Goal: Find specific page/section: Find specific page/section

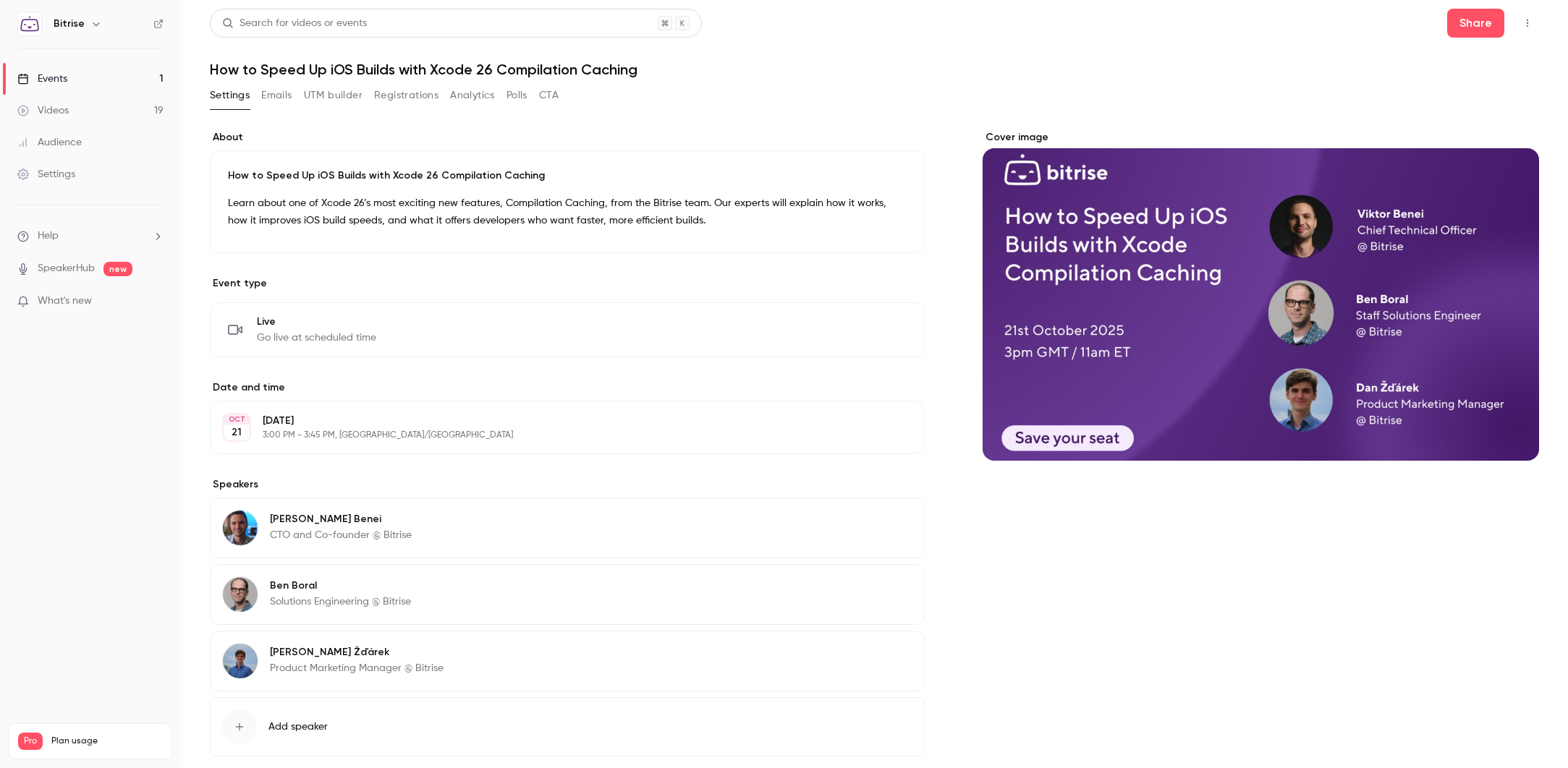
click at [524, 100] on button "Polls" at bounding box center [516, 96] width 21 height 24
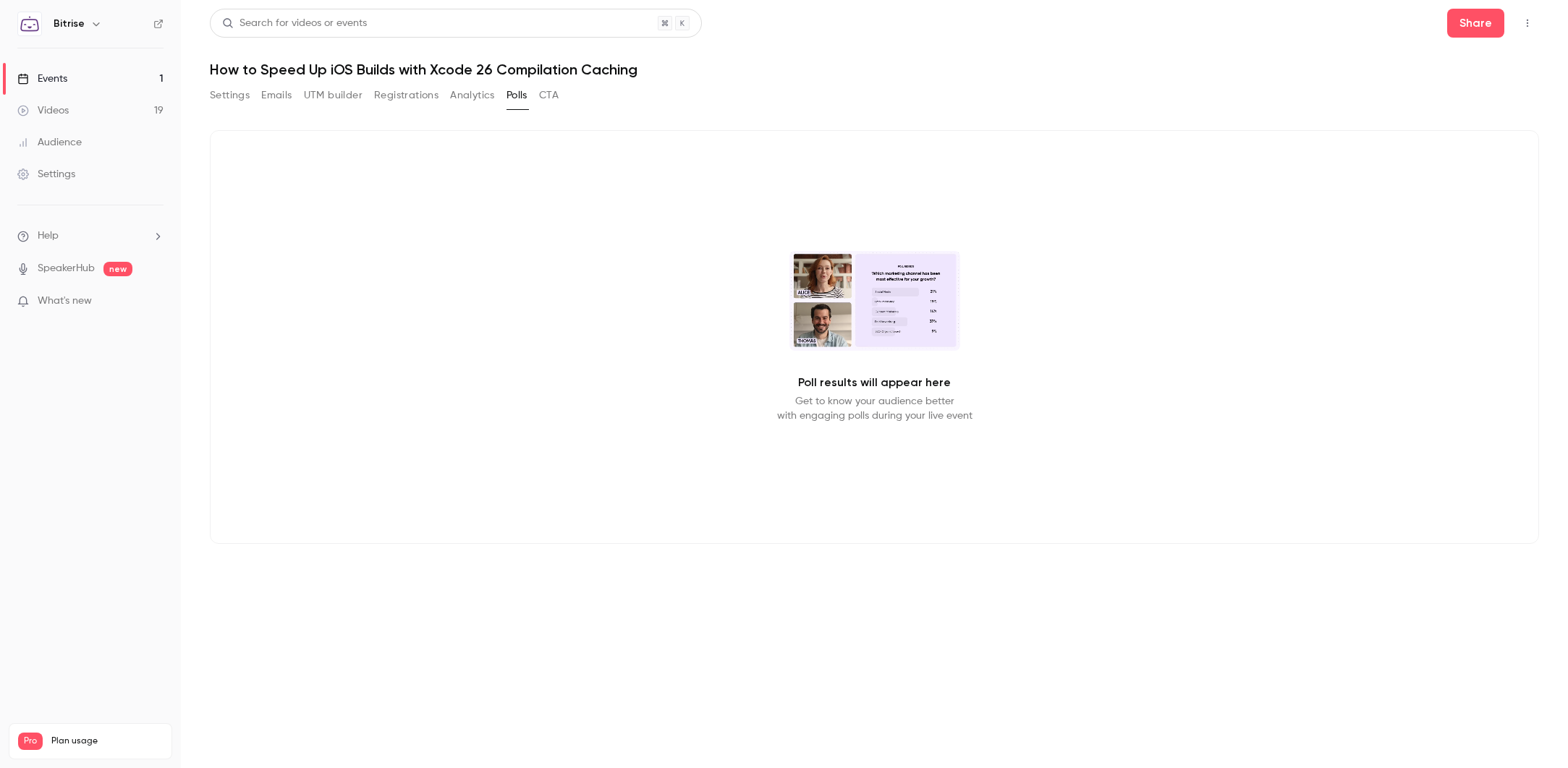
click at [550, 95] on button "CTA" at bounding box center [549, 96] width 20 height 24
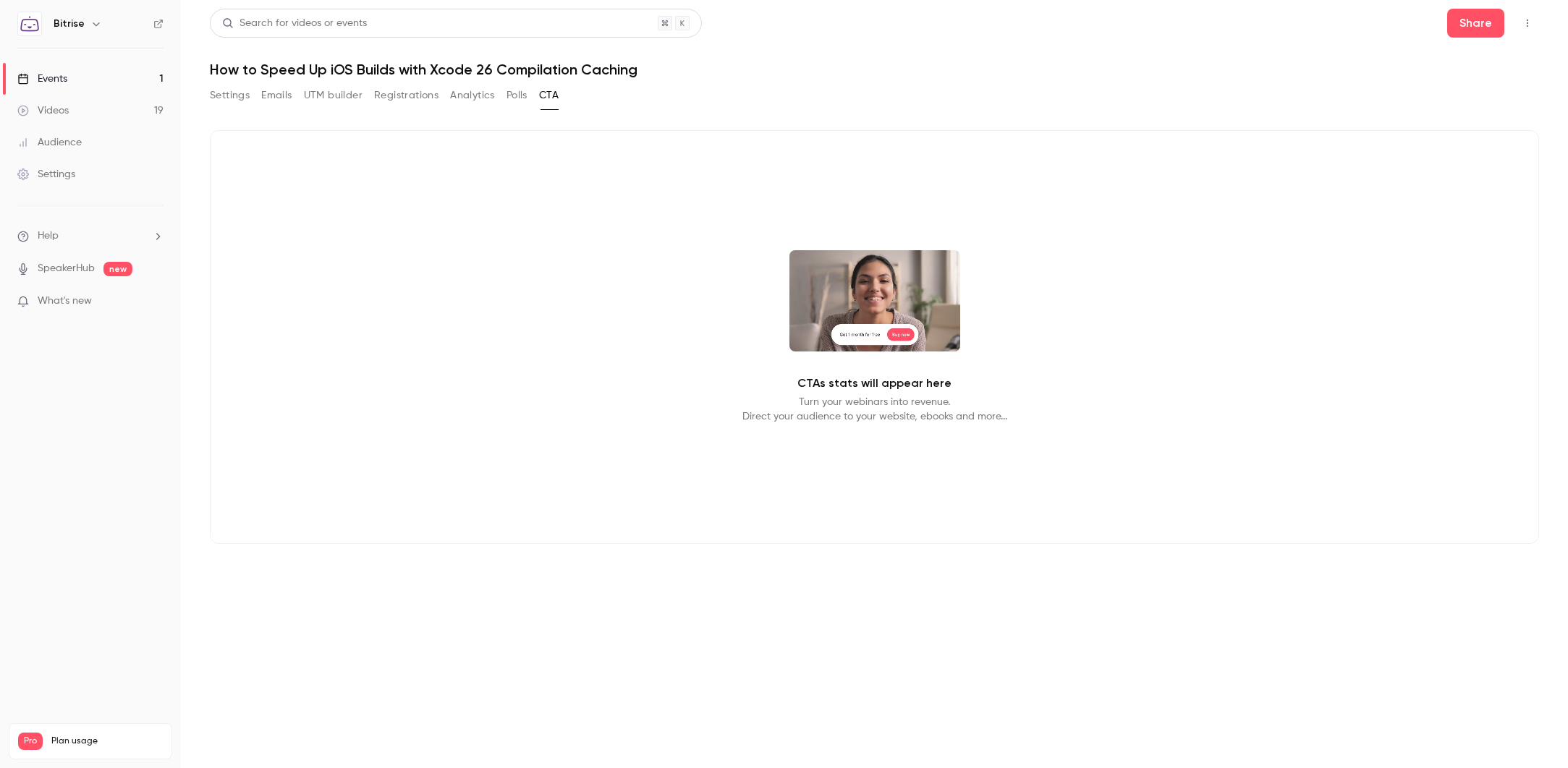
click at [90, 77] on link "Events 1" at bounding box center [90, 78] width 181 height 31
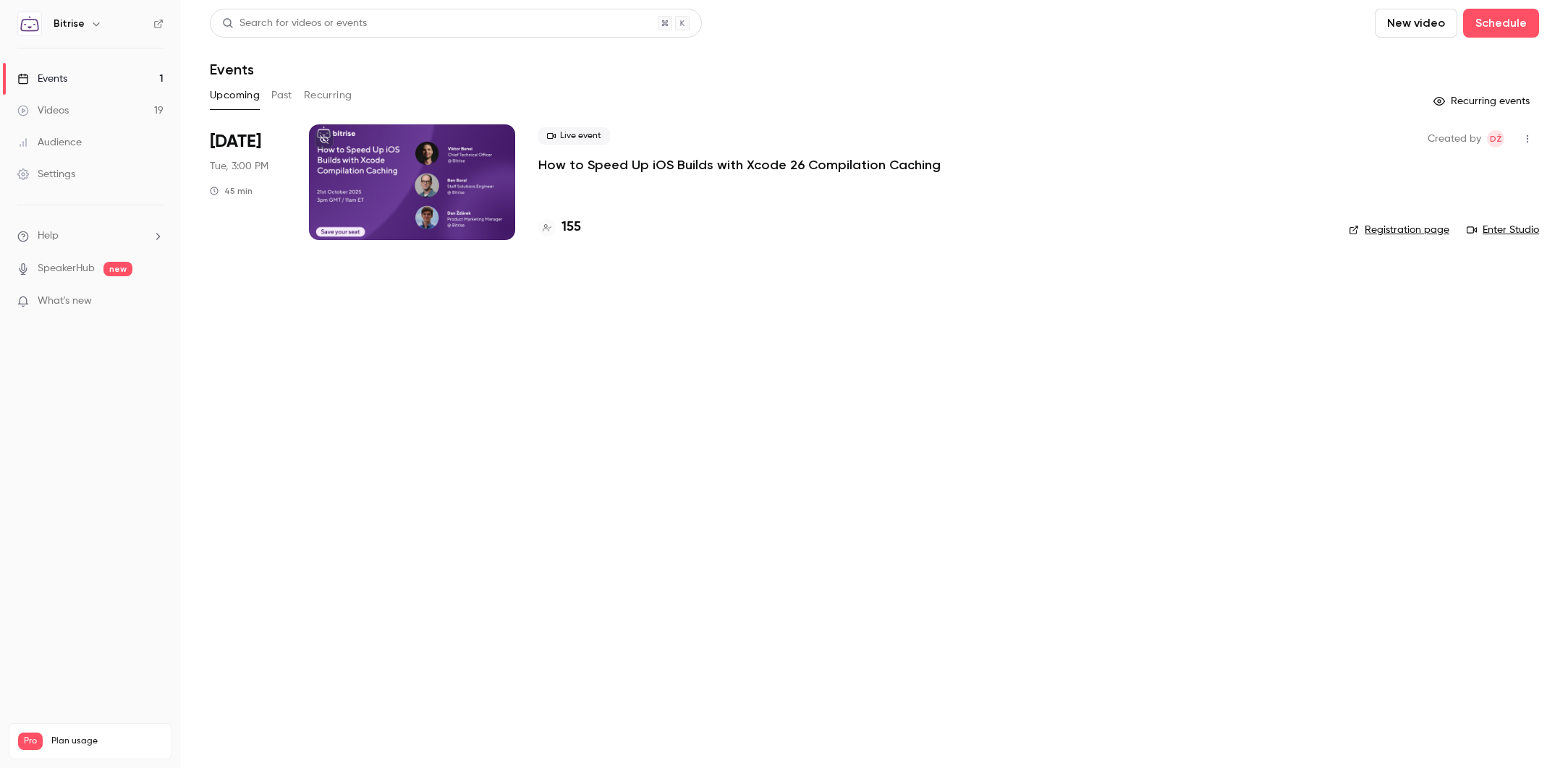
click at [78, 75] on link "Events 1" at bounding box center [90, 78] width 181 height 31
click at [293, 90] on div "Upcoming Past Recurring" at bounding box center [874, 96] width 1329 height 24
click at [286, 92] on button "Past" at bounding box center [281, 96] width 21 height 24
